Goal: Check status: Check status

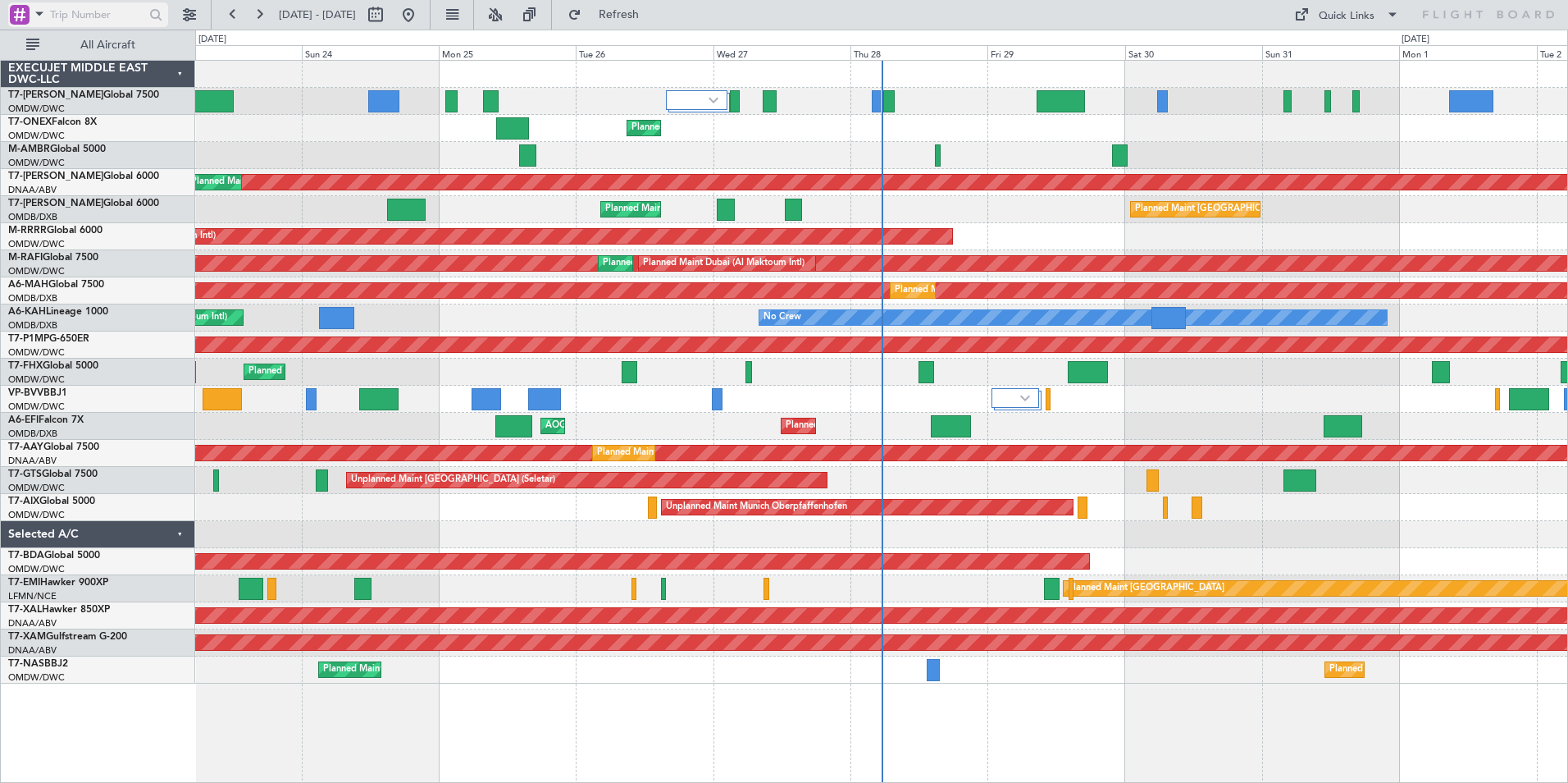
click at [50, 15] on input "text" at bounding box center [97, 15] width 94 height 25
click at [40, 14] on span at bounding box center [39, 14] width 19 height 20
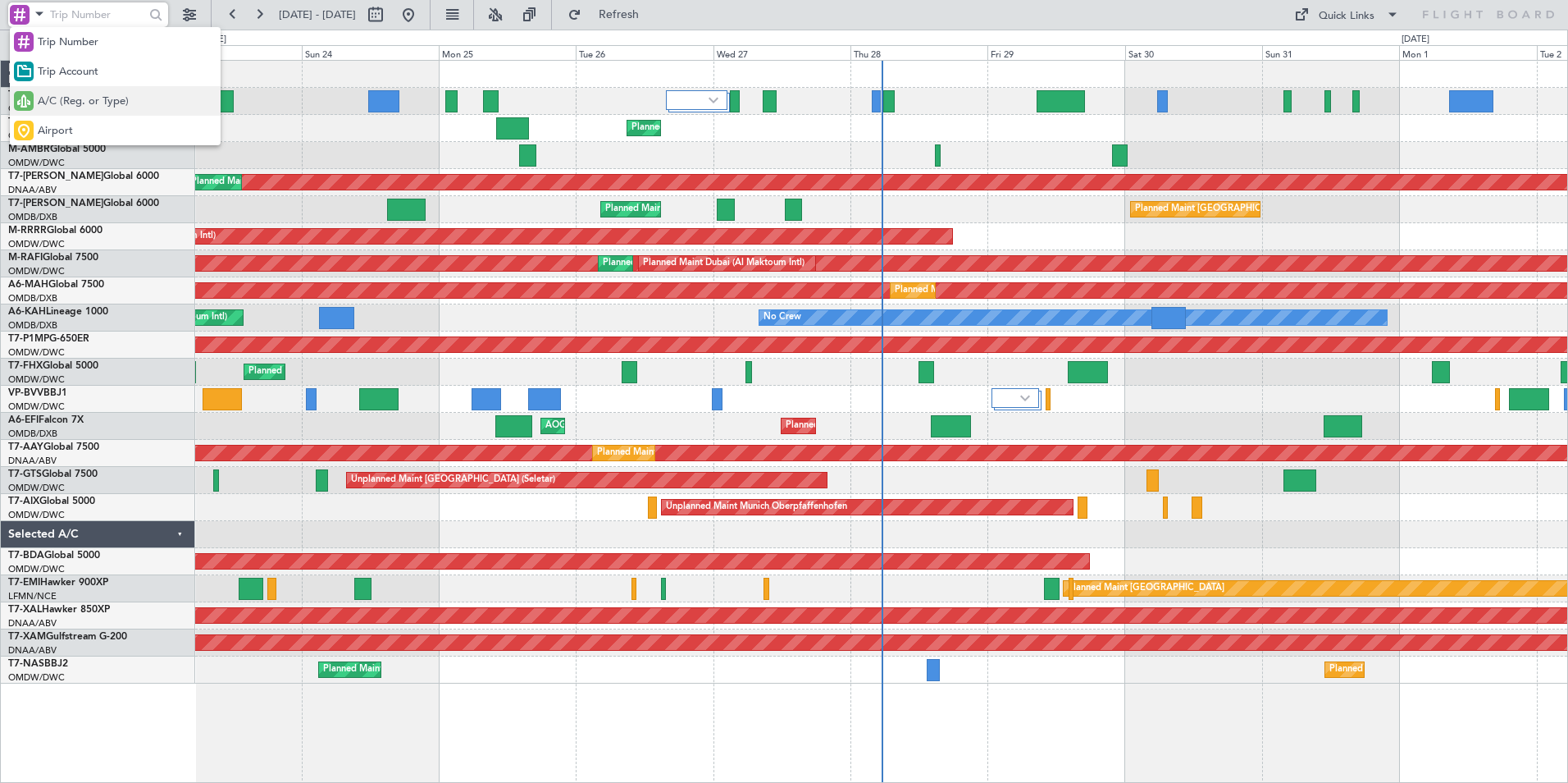
click at [73, 101] on span "A/C (Reg. or Type)" at bounding box center [83, 101] width 91 height 17
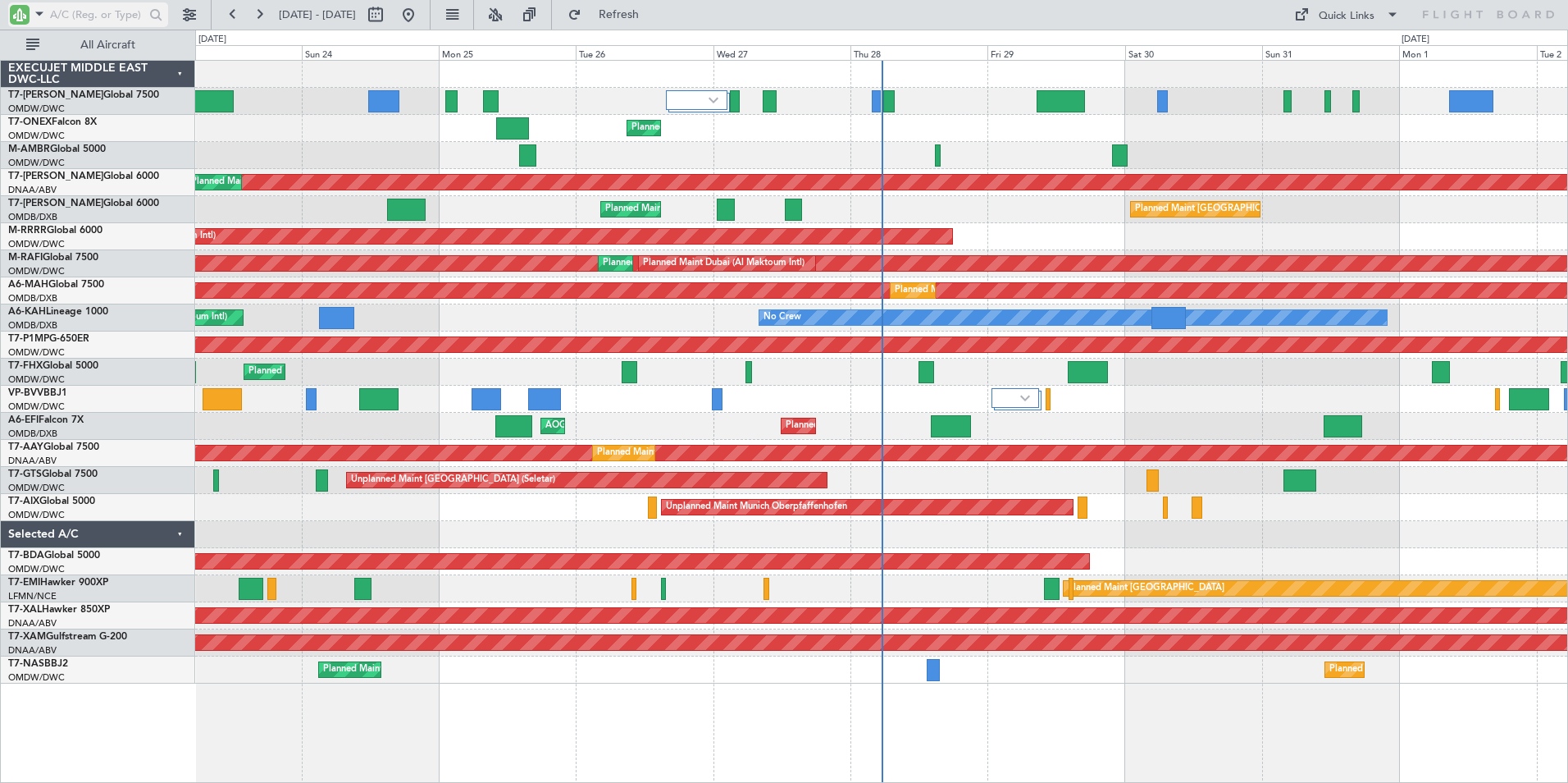
click at [88, 19] on input "text" at bounding box center [97, 15] width 94 height 25
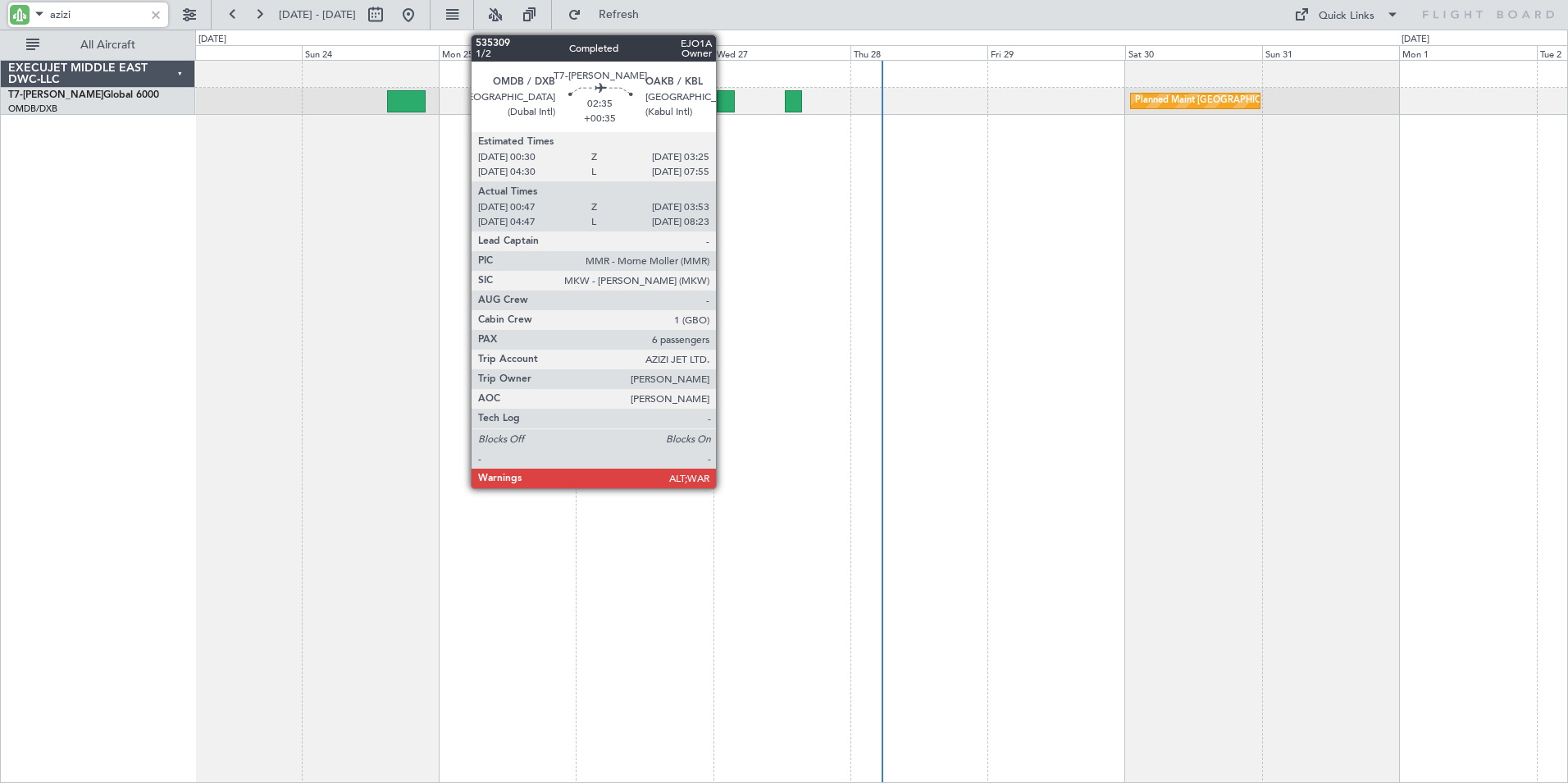
click at [724, 106] on div at bounding box center [726, 101] width 18 height 22
type input "azizi"
